Goal: Find specific page/section: Find specific page/section

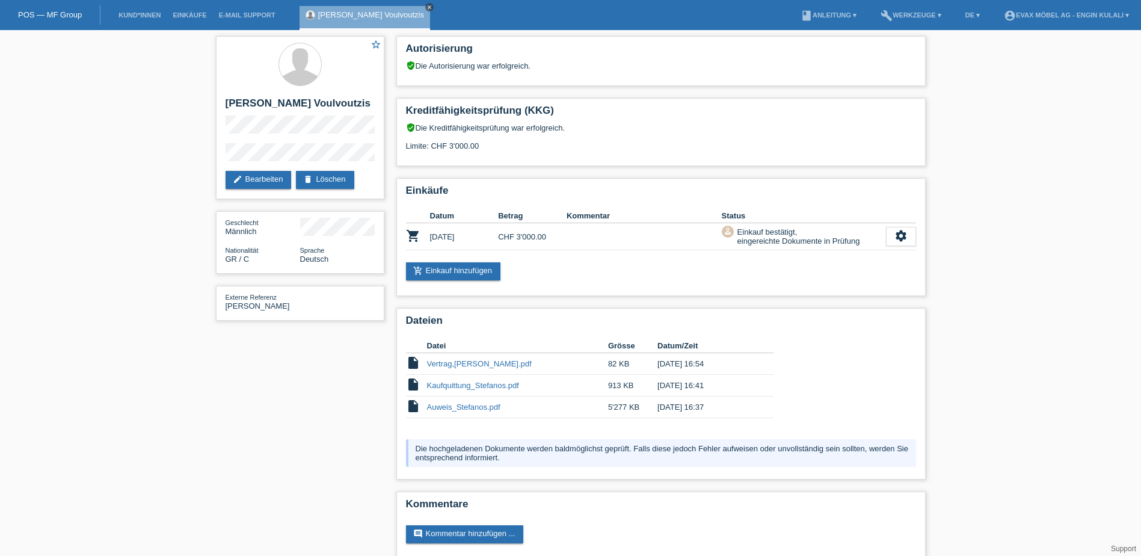
click at [426, 7] on icon "close" at bounding box center [429, 7] width 6 height 6
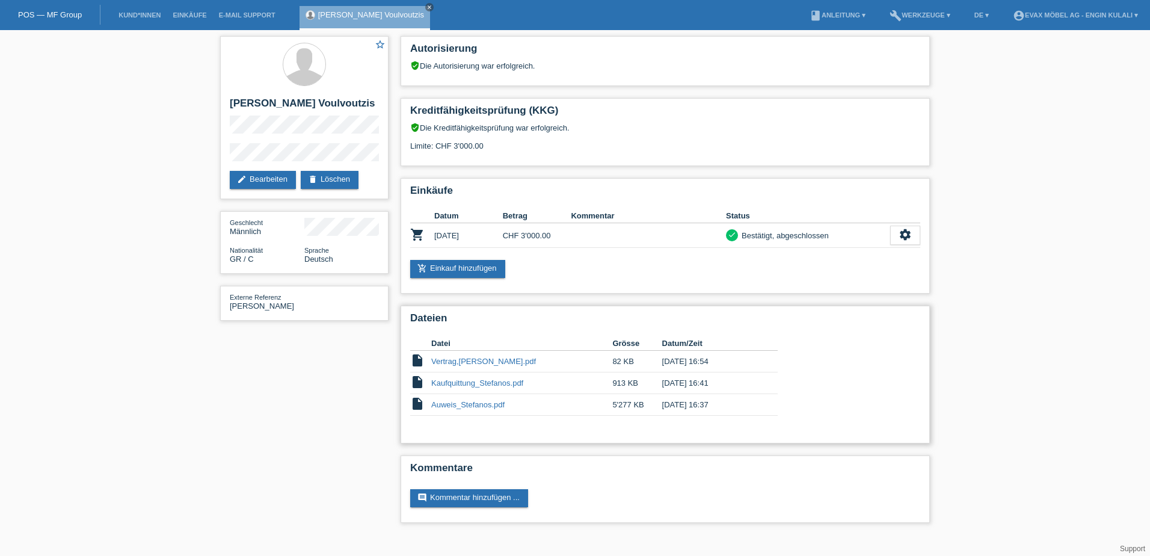
click at [895, 349] on div "Datei Grösse Datum/Zeit insert_drive_file Vertrag,Stefanos_Powerpay.pdf 82 KB […" at bounding box center [665, 378] width 510 height 97
click at [136, 13] on link "Kund*innen" at bounding box center [139, 14] width 54 height 7
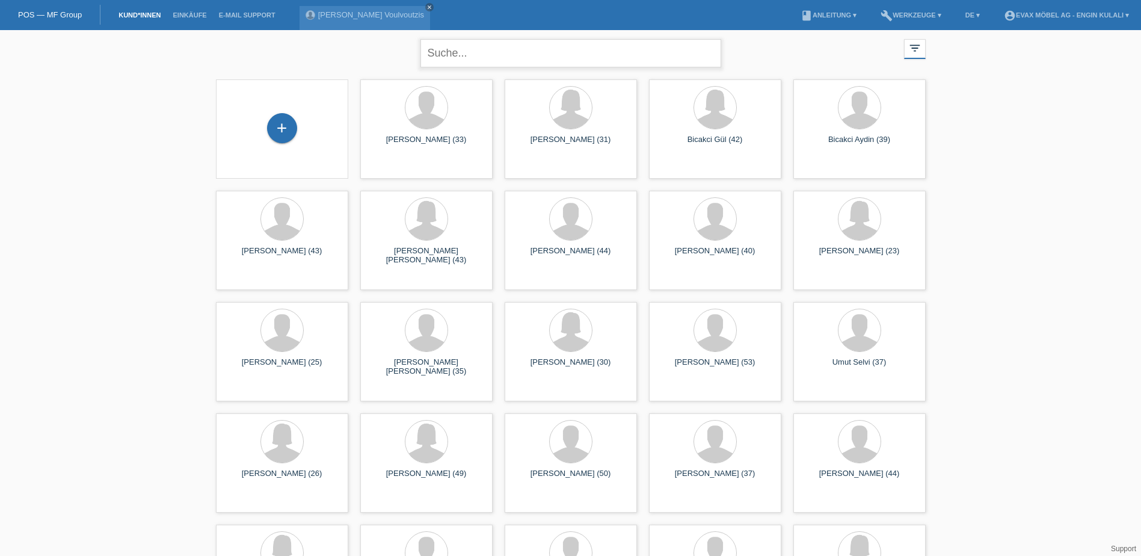
click at [489, 57] on input "text" at bounding box center [570, 53] width 301 height 28
type input "svitlana"
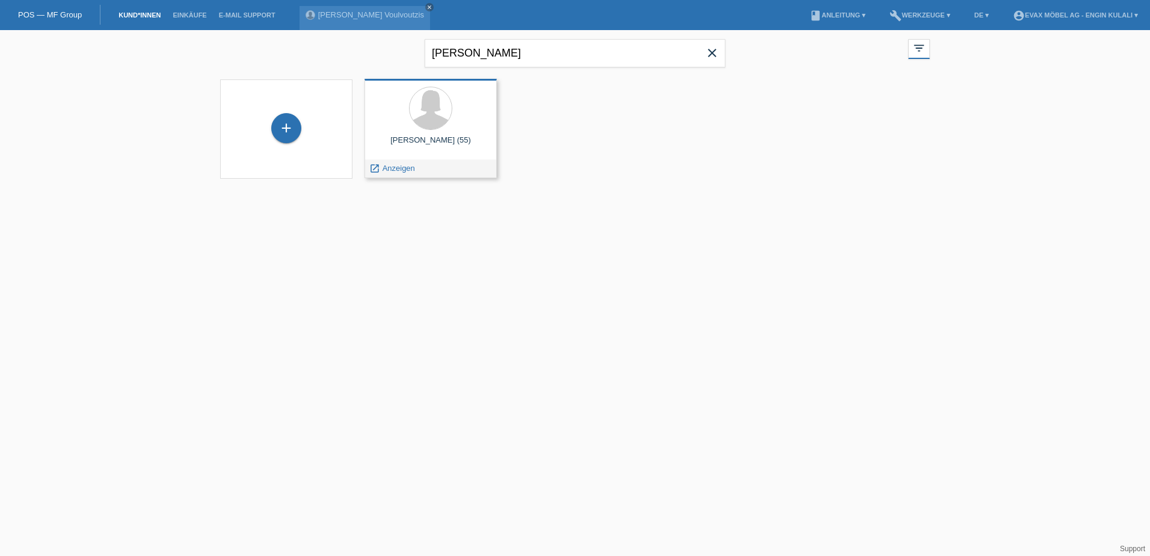
click at [415, 135] on div "Svitlana Kerber (55) launch Anzeigen" at bounding box center [430, 128] width 132 height 99
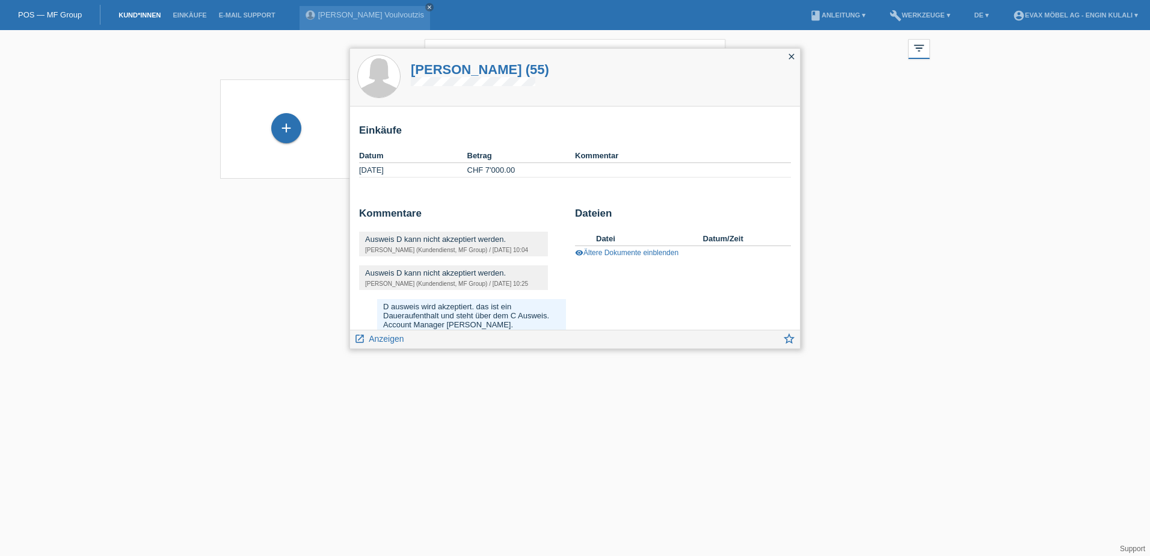
scroll to position [100, 0]
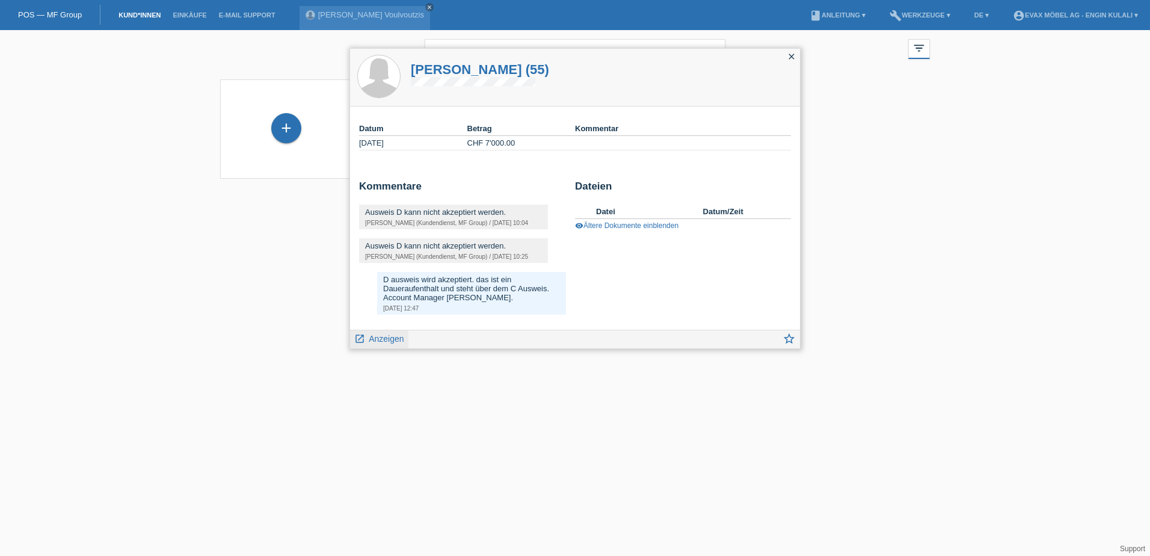
click at [384, 336] on span "Anzeigen" at bounding box center [386, 339] width 35 height 10
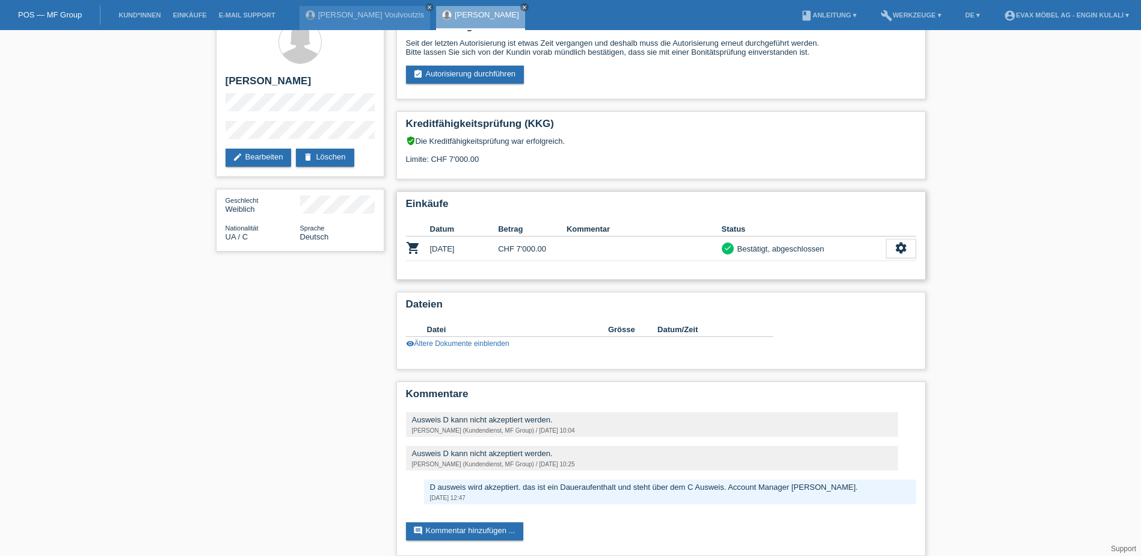
scroll to position [34, 0]
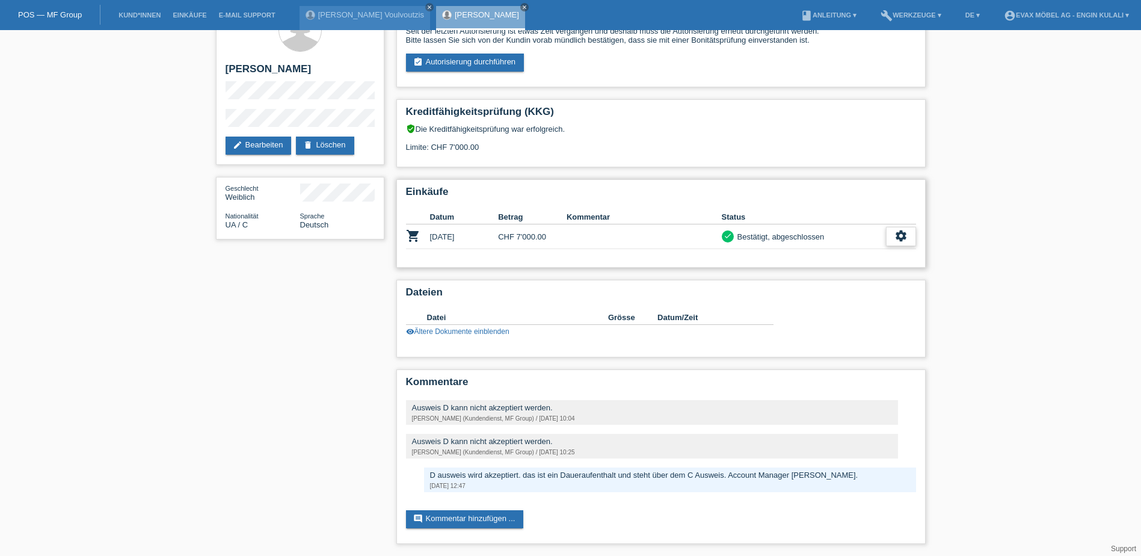
click at [900, 235] on icon "settings" at bounding box center [900, 235] width 13 height 13
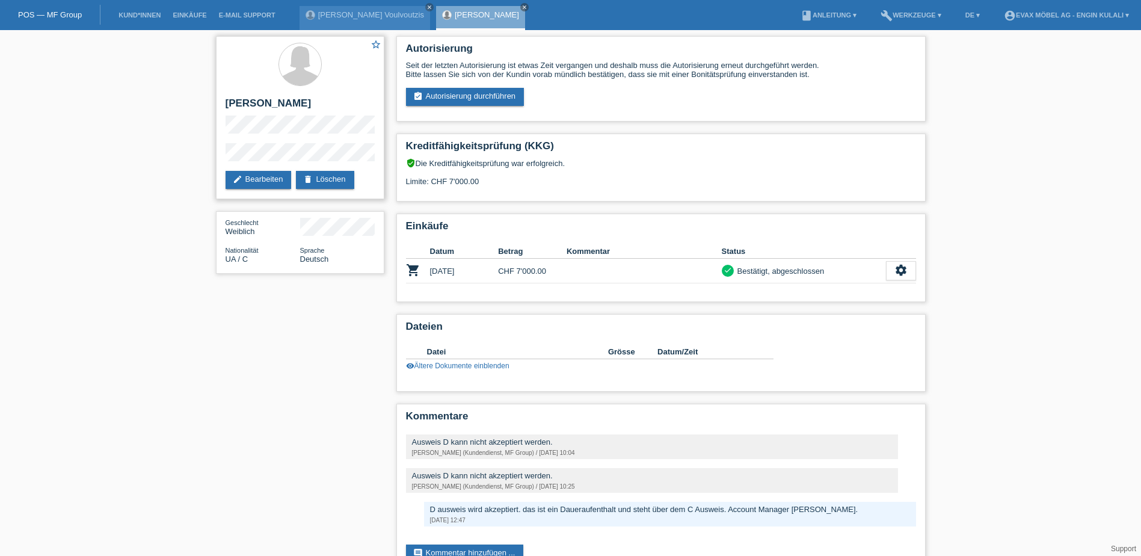
click at [222, 118] on div "star_border [PERSON_NAME] edit Bearbeiten delete Löschen" at bounding box center [300, 117] width 168 height 163
